Goal: Transaction & Acquisition: Purchase product/service

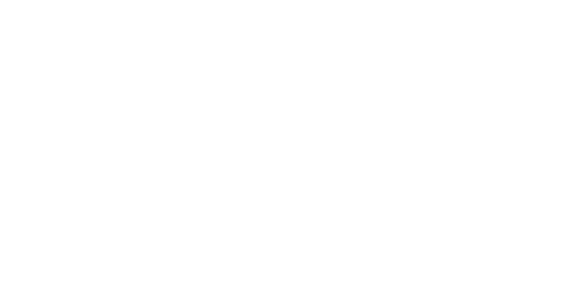
scroll to position [9, 0]
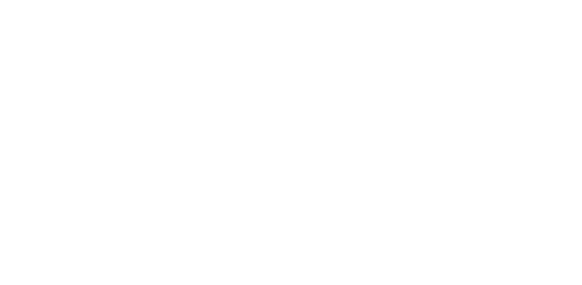
type input "[CREDIT_CARD_NUMBER]"
select select "03"
select select "2026"
